Goal: Task Accomplishment & Management: Manage account settings

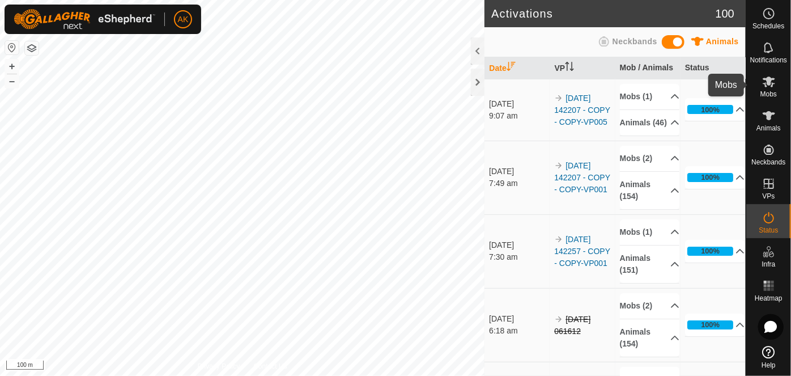
click at [765, 79] on icon at bounding box center [769, 82] width 12 height 11
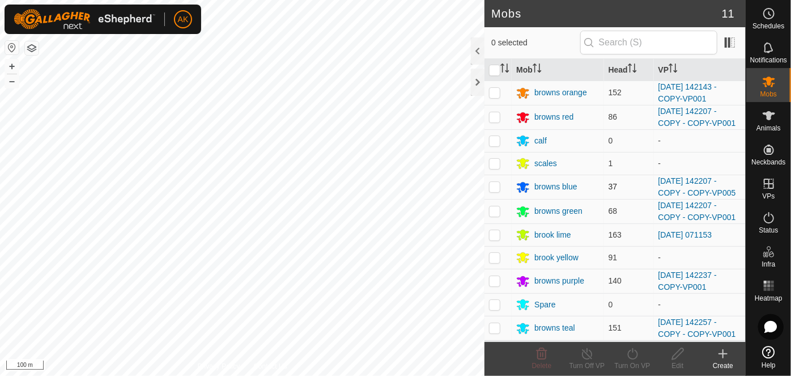
click at [493, 185] on p-checkbox at bounding box center [494, 186] width 11 height 9
checkbox input "true"
click at [638, 358] on icon at bounding box center [633, 354] width 14 height 14
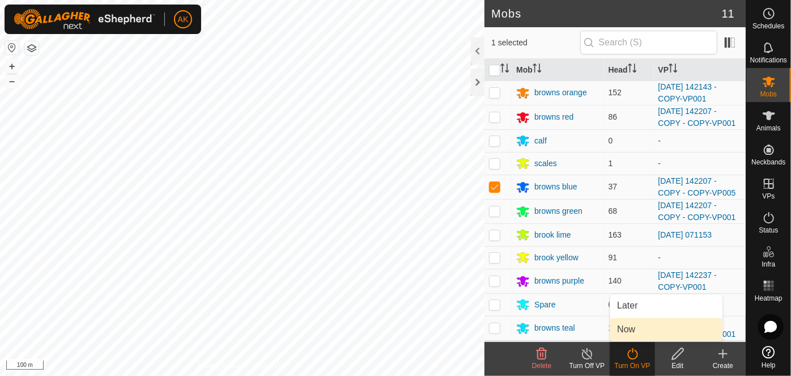
click at [629, 333] on link "Now" at bounding box center [666, 329] width 112 height 23
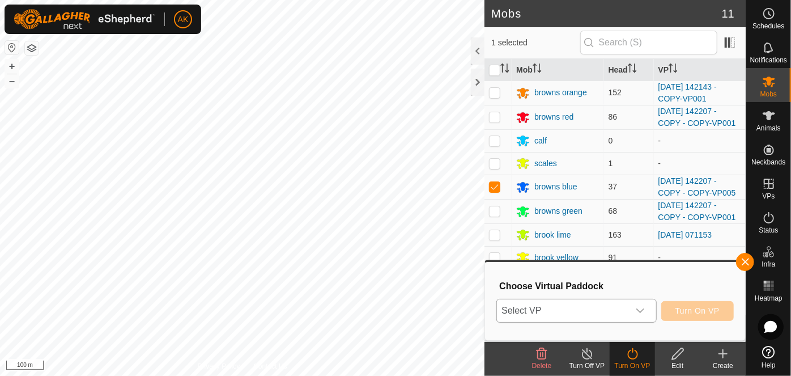
click at [641, 312] on icon "dropdown trigger" at bounding box center [640, 311] width 8 height 5
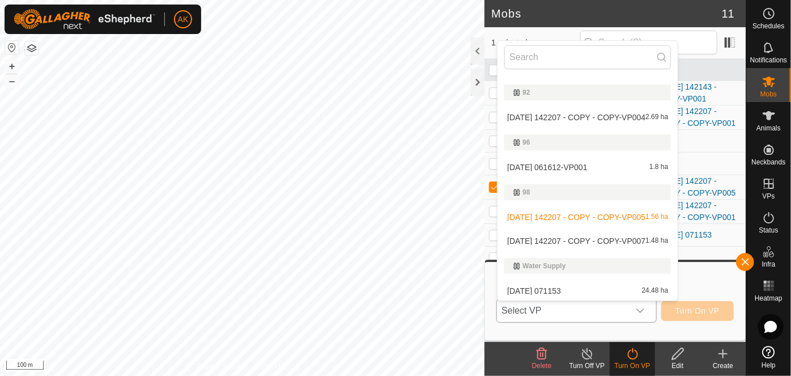
scroll to position [490, 0]
click at [556, 237] on li "[DATE] 142207 - COPY - COPY-VP007 1.48 ha" at bounding box center [588, 239] width 180 height 23
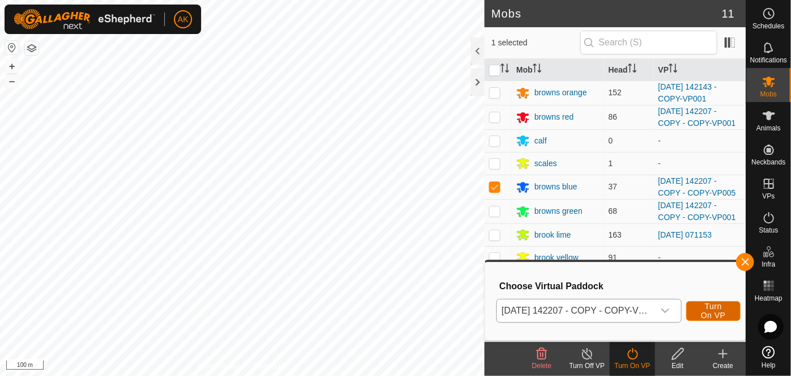
click at [720, 309] on span "Turn On VP" at bounding box center [714, 311] width 26 height 18
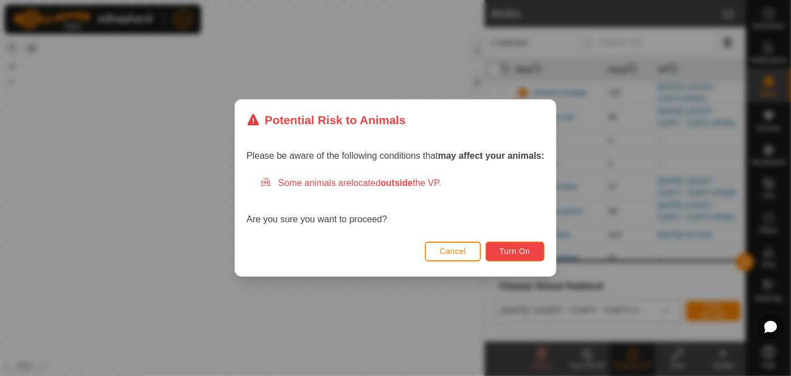
click at [515, 250] on span "Turn On" at bounding box center [515, 251] width 31 height 9
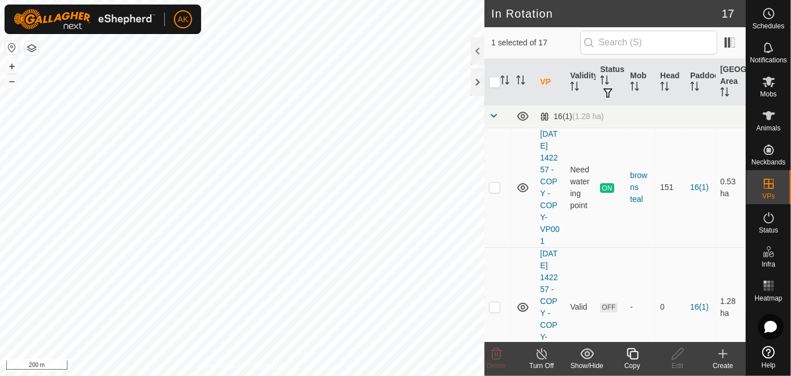
click at [627, 355] on icon at bounding box center [633, 354] width 14 height 14
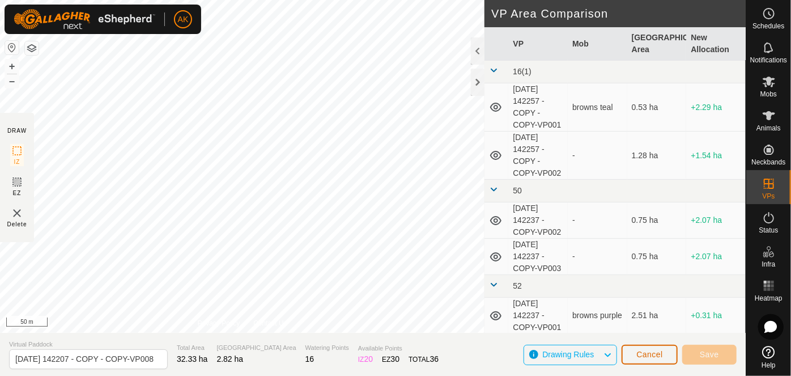
click at [630, 355] on button "Cancel" at bounding box center [650, 355] width 56 height 20
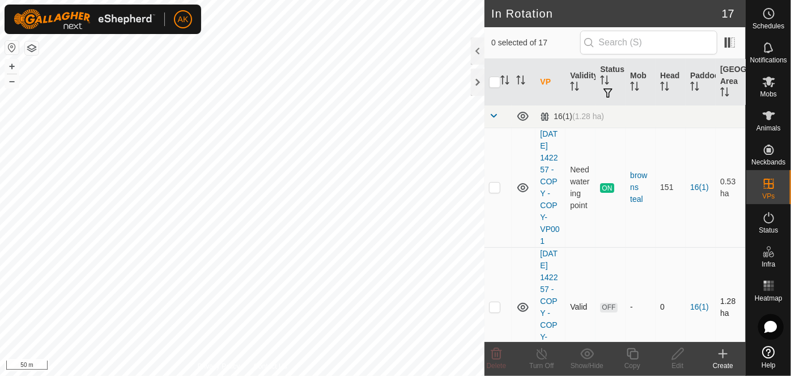
checkbox input "true"
checkbox input "false"
click at [770, 88] on es-mob-svg-icon at bounding box center [769, 82] width 20 height 18
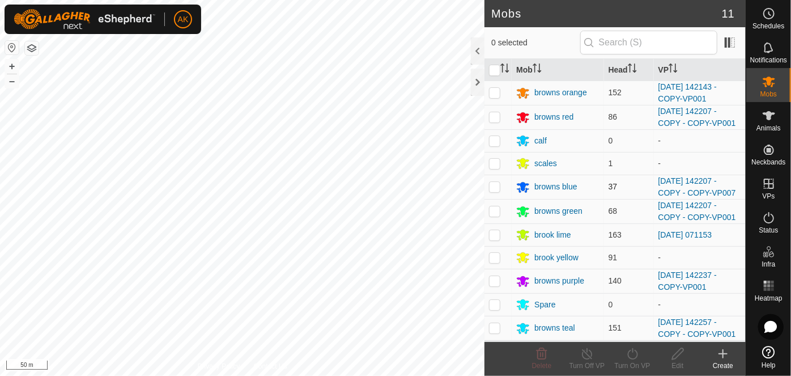
click at [493, 188] on p-checkbox at bounding box center [494, 186] width 11 height 9
checkbox input "true"
click at [494, 206] on p-checkbox at bounding box center [494, 210] width 11 height 9
checkbox input "true"
click at [634, 352] on icon at bounding box center [633, 354] width 14 height 14
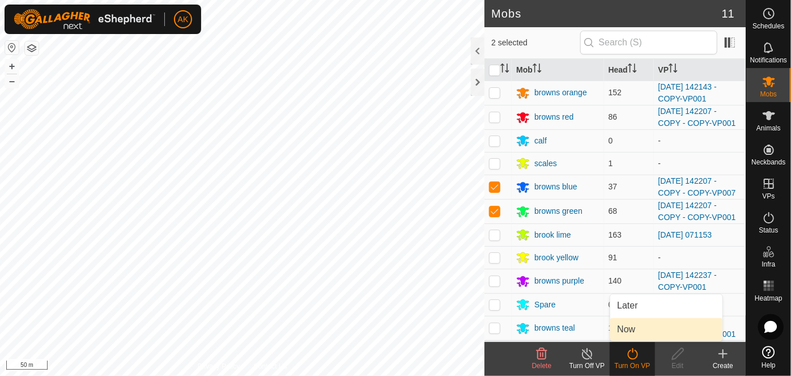
click at [631, 331] on link "Now" at bounding box center [666, 329] width 112 height 23
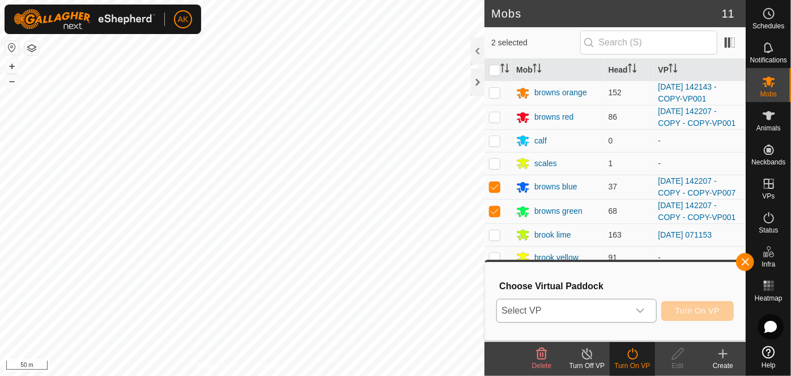
click at [584, 317] on span "Select VP" at bounding box center [562, 310] width 131 height 23
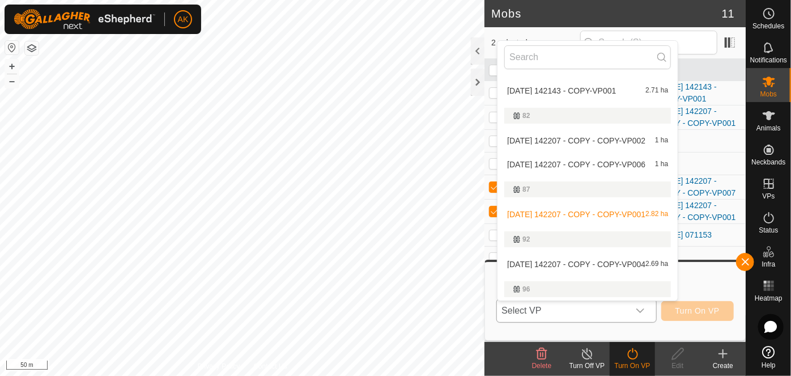
scroll to position [335, 0]
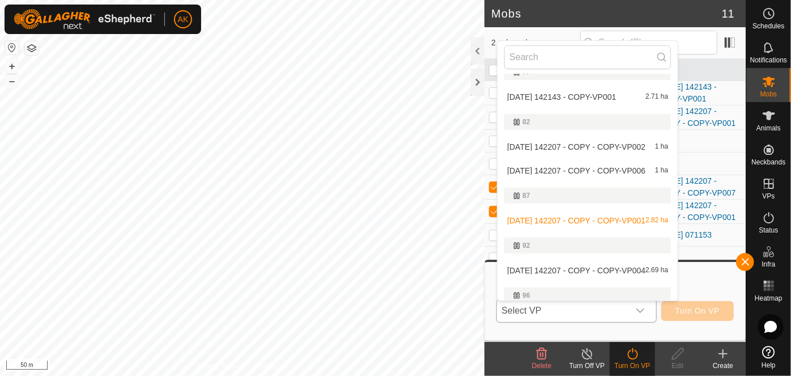
click at [557, 169] on li "[DATE] 142207 - COPY - COPY-VP006 1 ha" at bounding box center [588, 170] width 180 height 23
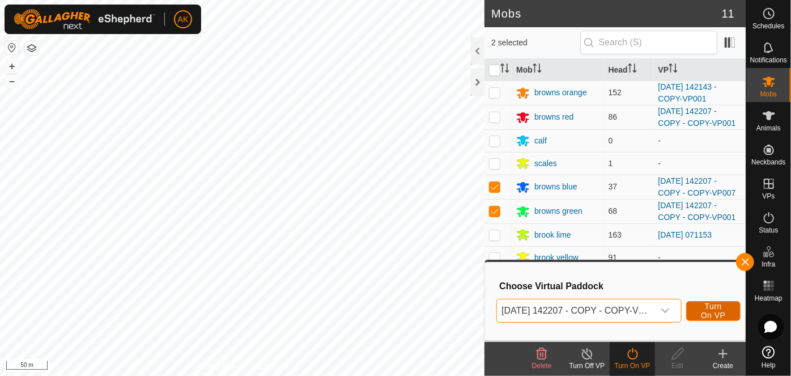
click at [707, 311] on span "Turn On VP" at bounding box center [714, 311] width 26 height 18
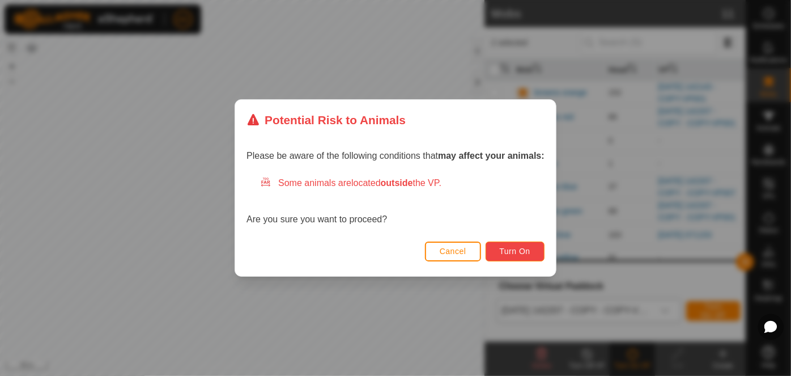
click at [507, 252] on span "Turn On" at bounding box center [515, 251] width 31 height 9
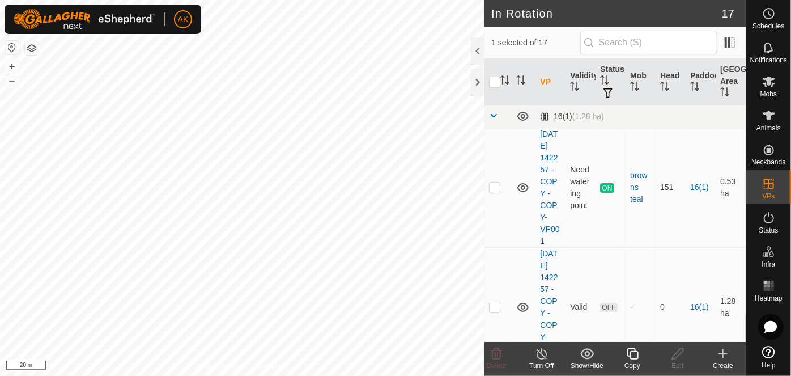
checkbox input "true"
checkbox input "false"
click at [769, 79] on icon at bounding box center [769, 82] width 12 height 11
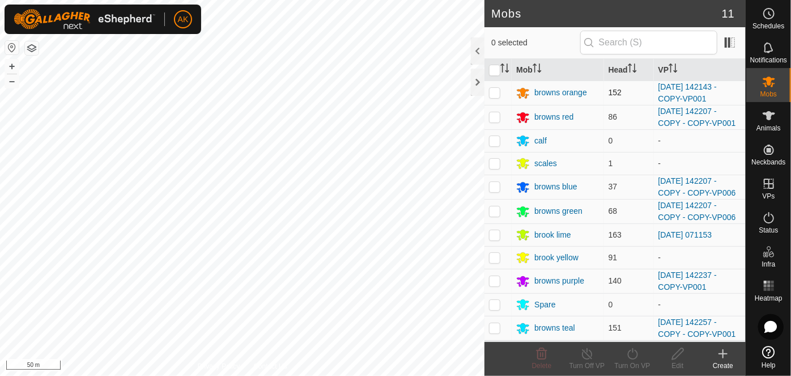
click at [494, 91] on p-checkbox at bounding box center [494, 92] width 11 height 9
checkbox input "true"
click at [637, 355] on icon at bounding box center [632, 353] width 10 height 11
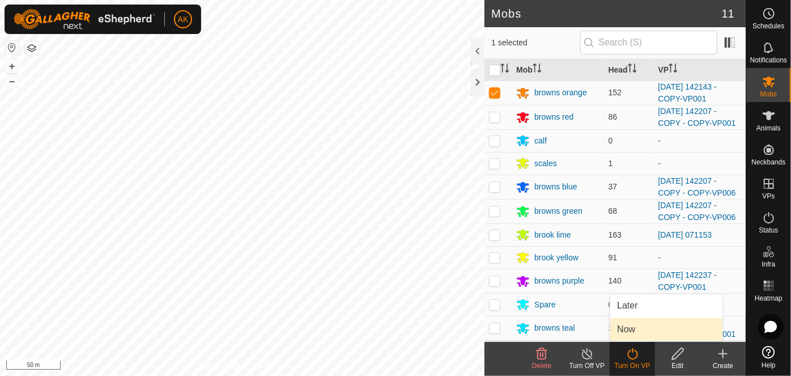
click at [632, 330] on link "Now" at bounding box center [666, 329] width 112 height 23
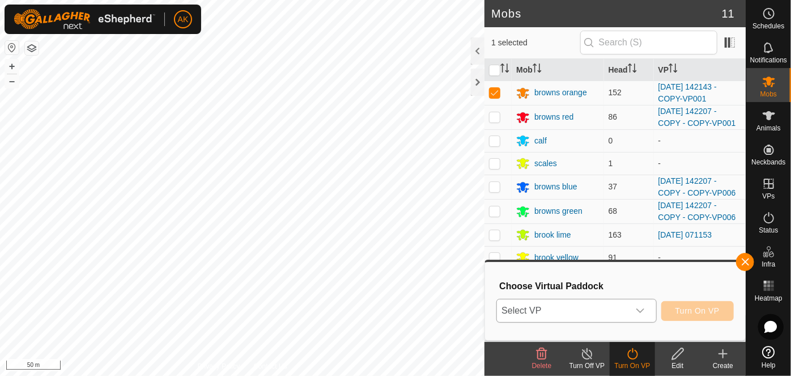
click at [601, 307] on span "Select VP" at bounding box center [562, 310] width 131 height 23
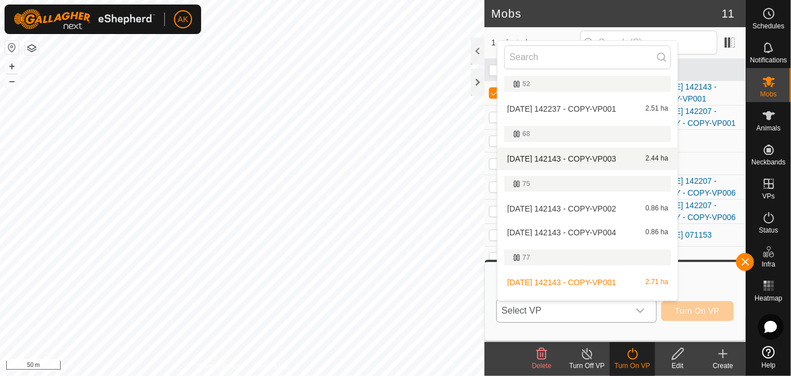
scroll to position [257, 0]
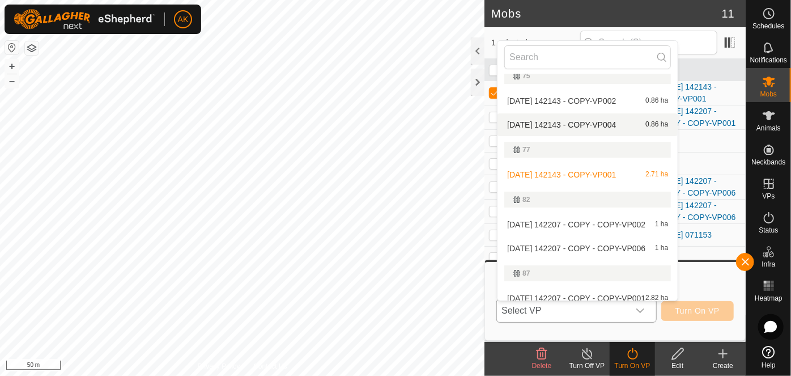
click at [550, 121] on li "[DATE] 142143 - COPY-VP004 0.86 ha" at bounding box center [588, 124] width 180 height 23
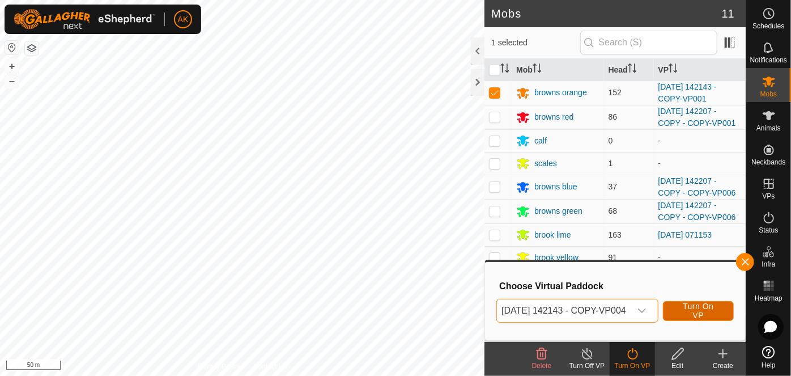
click at [701, 303] on span "Turn On VP" at bounding box center [698, 311] width 43 height 18
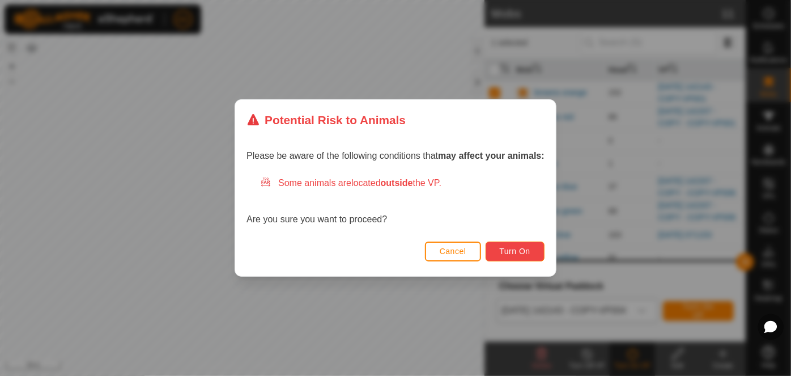
click at [523, 249] on span "Turn On" at bounding box center [515, 251] width 31 height 9
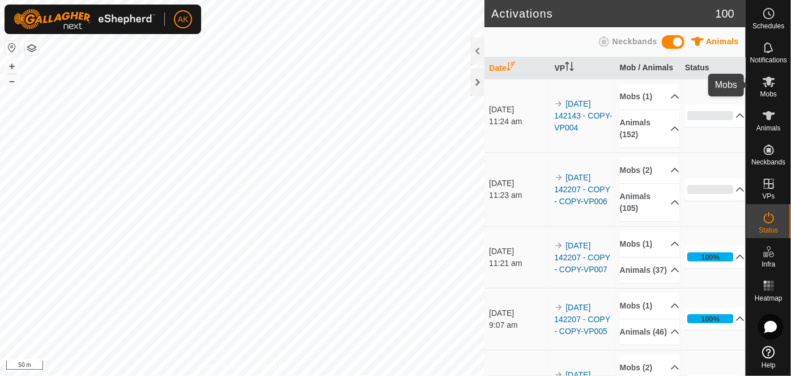
click at [769, 82] on icon at bounding box center [769, 82] width 12 height 11
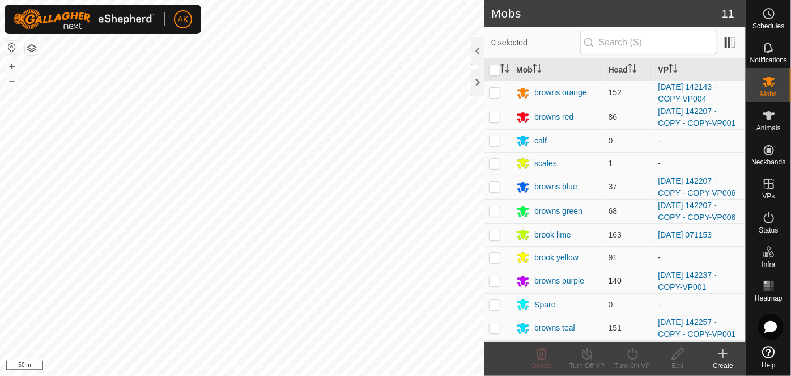
click at [498, 280] on p-checkbox at bounding box center [494, 280] width 11 height 9
checkbox input "true"
click at [631, 358] on icon at bounding box center [633, 354] width 14 height 14
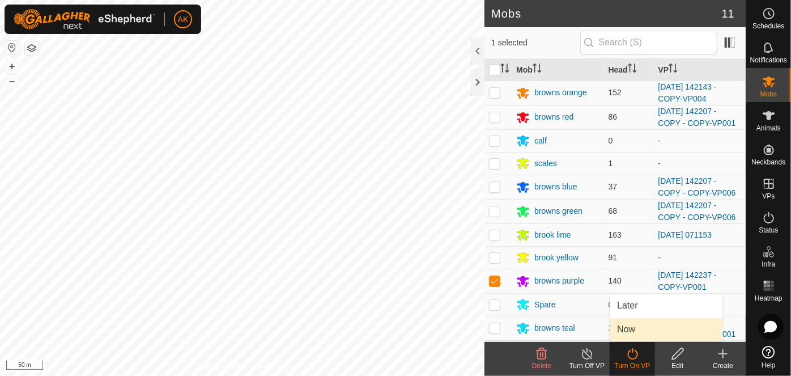
click at [623, 331] on link "Now" at bounding box center [666, 329] width 112 height 23
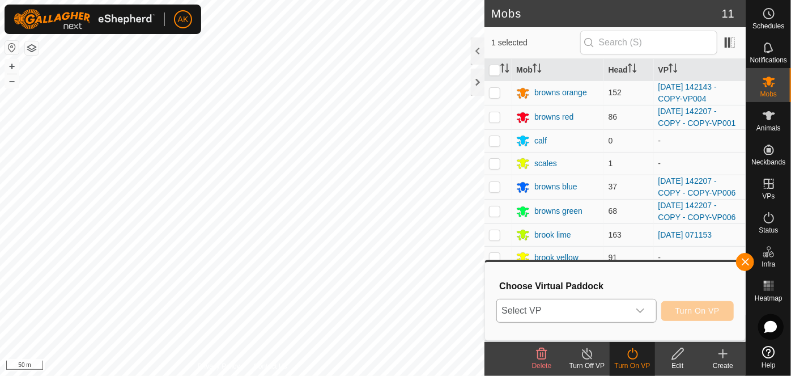
click at [636, 310] on icon "dropdown trigger" at bounding box center [640, 310] width 9 height 9
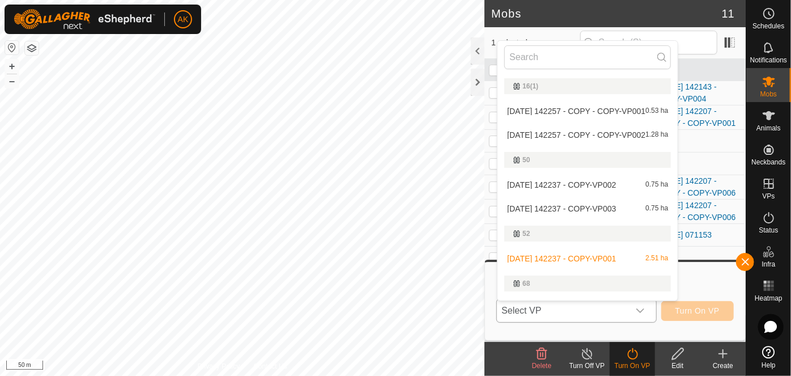
scroll to position [19, 0]
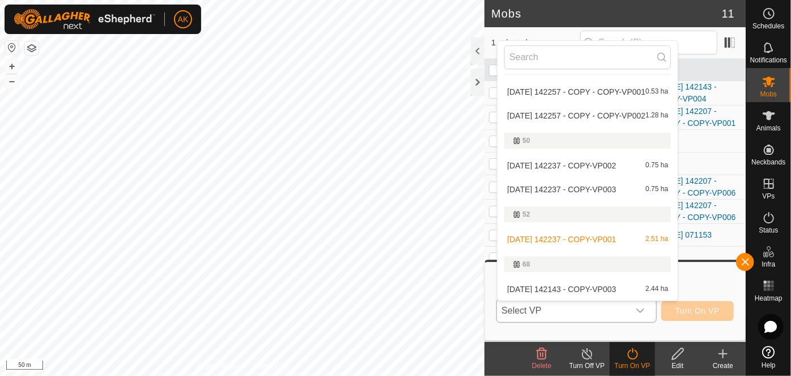
click at [580, 183] on li "[DATE] 142237 - COPY-VP003 0.75 ha" at bounding box center [588, 189] width 180 height 23
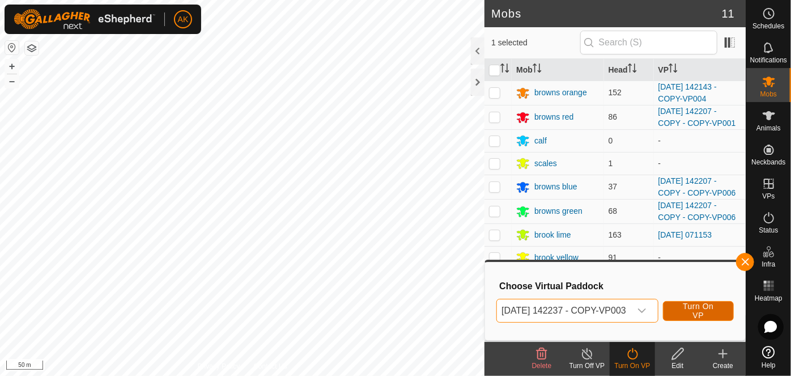
click at [704, 316] on span "Turn On VP" at bounding box center [698, 311] width 43 height 18
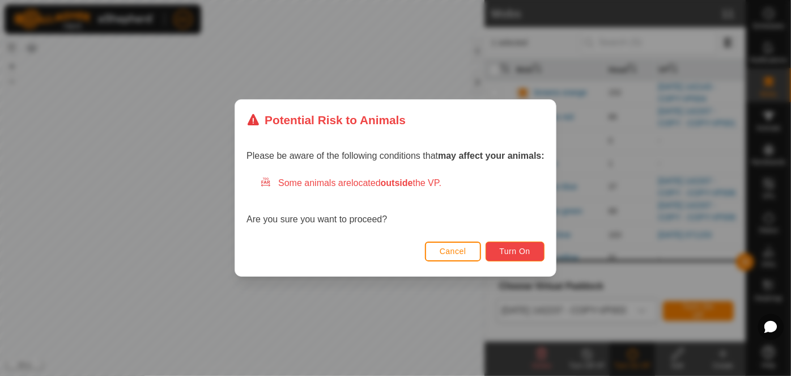
click at [521, 251] on span "Turn On" at bounding box center [515, 251] width 31 height 9
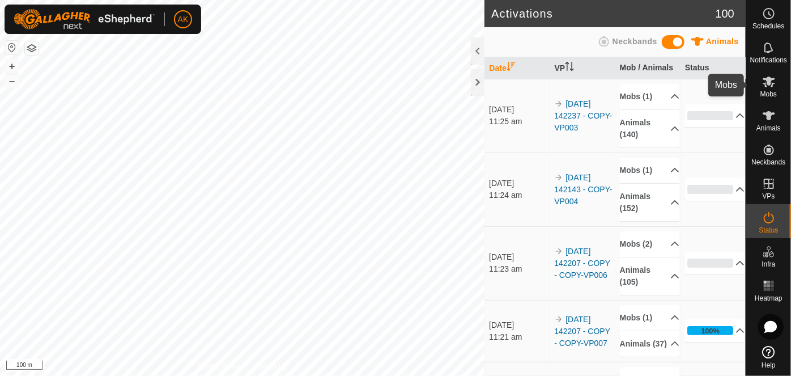
click at [769, 83] on icon at bounding box center [769, 82] width 12 height 11
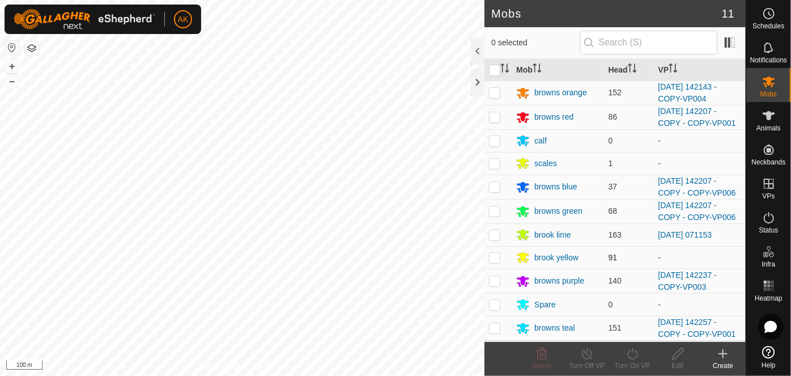
click at [494, 256] on p-checkbox at bounding box center [494, 257] width 11 height 9
checkbox input "true"
click at [631, 351] on icon at bounding box center [633, 354] width 14 height 14
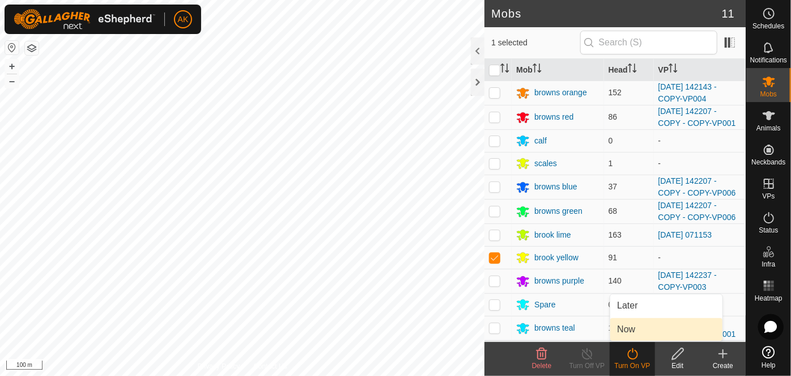
click at [627, 328] on link "Now" at bounding box center [666, 329] width 112 height 23
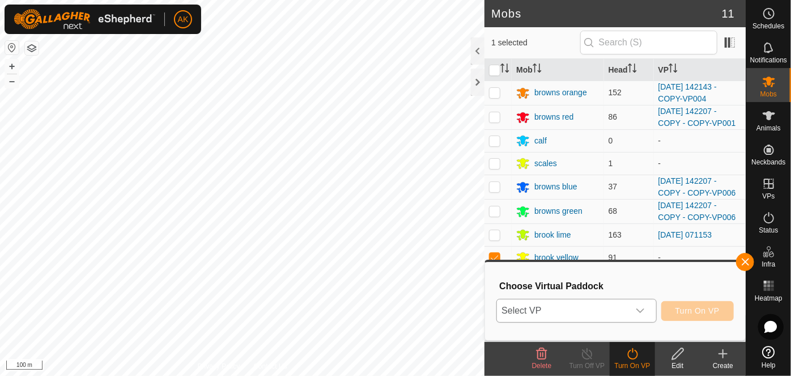
click at [641, 308] on icon "dropdown trigger" at bounding box center [640, 310] width 9 height 9
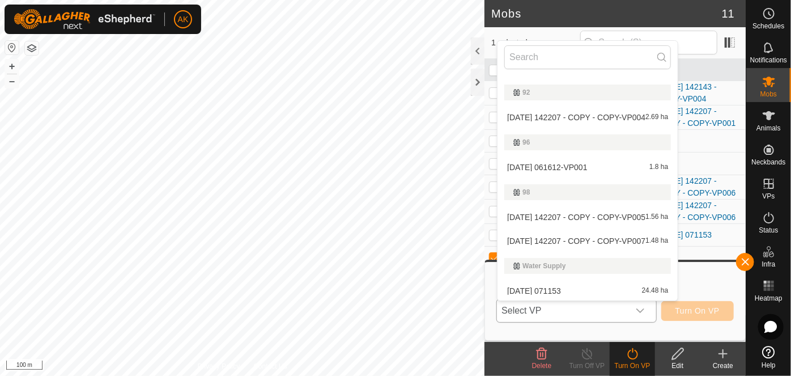
scroll to position [490, 0]
click at [581, 165] on li "[DATE] 061612-VP001 1.8 ha" at bounding box center [588, 165] width 180 height 23
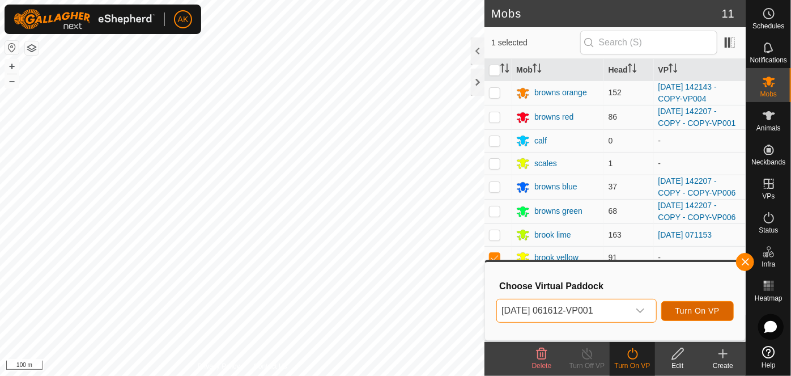
click at [695, 308] on span "Turn On VP" at bounding box center [698, 310] width 44 height 9
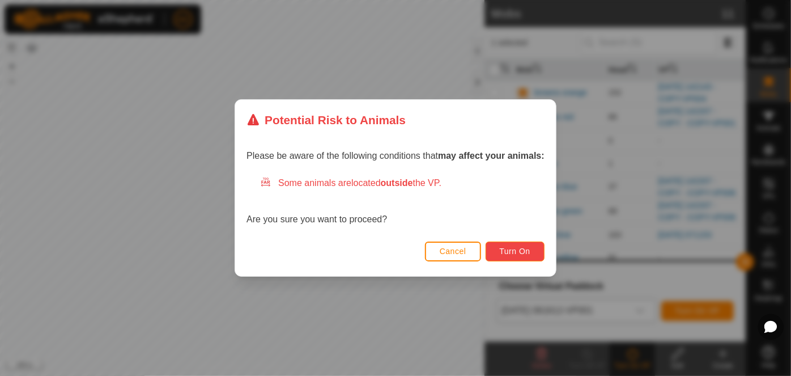
click at [536, 252] on button "Turn On" at bounding box center [515, 251] width 59 height 20
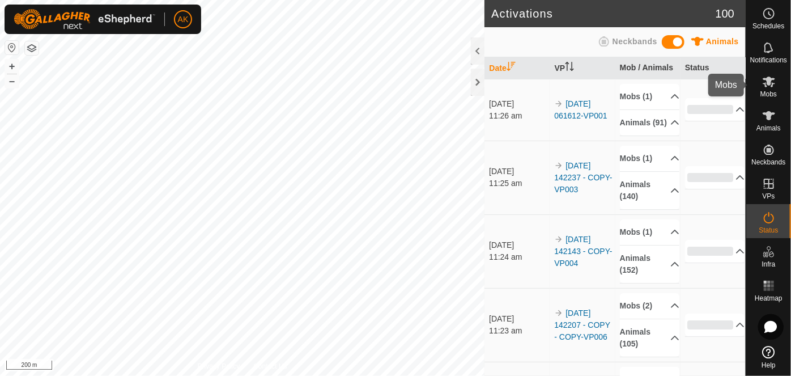
click at [770, 87] on icon at bounding box center [769, 82] width 14 height 14
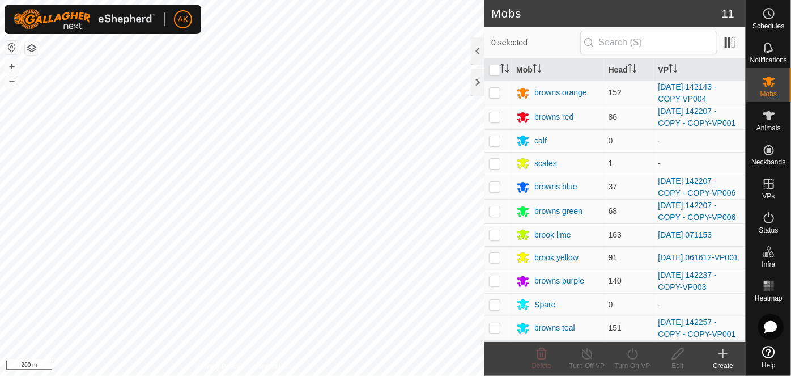
click at [546, 256] on div "brook yellow" at bounding box center [556, 258] width 44 height 12
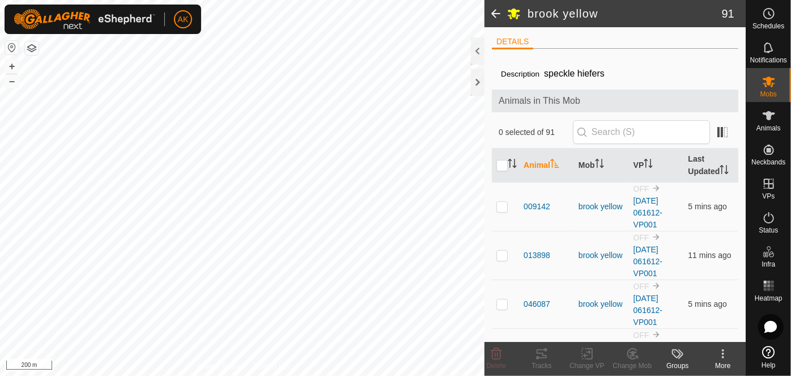
click at [722, 354] on icon at bounding box center [723, 354] width 14 height 14
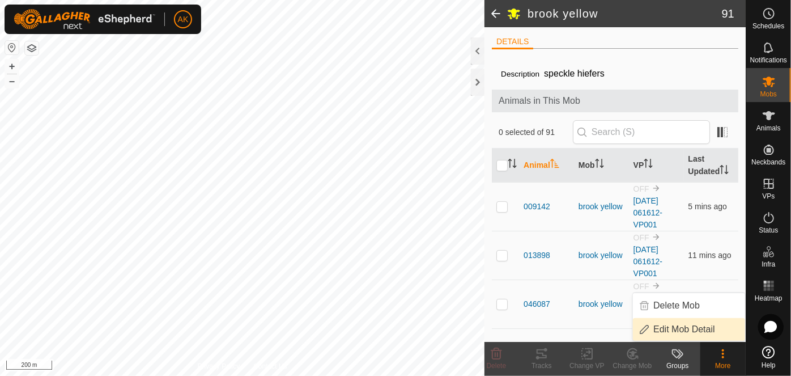
click at [694, 329] on link "Edit Mob Detail" at bounding box center [689, 329] width 112 height 23
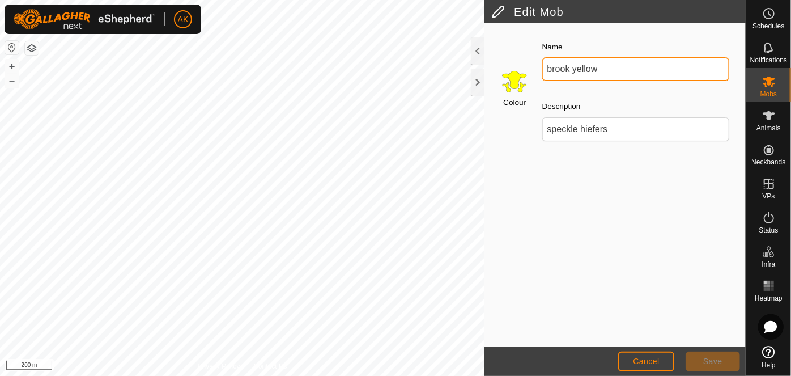
click at [574, 70] on input "brook yellow" at bounding box center [636, 69] width 188 height 24
type input "browns yellow"
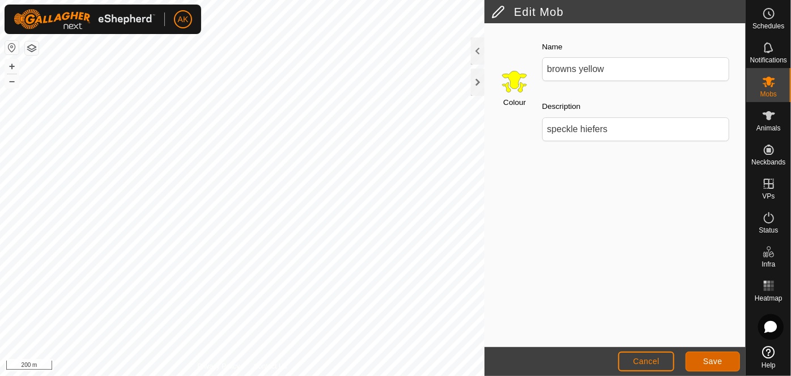
click at [704, 359] on span "Save" at bounding box center [712, 361] width 19 height 9
